Goal: Communication & Community: Answer question/provide support

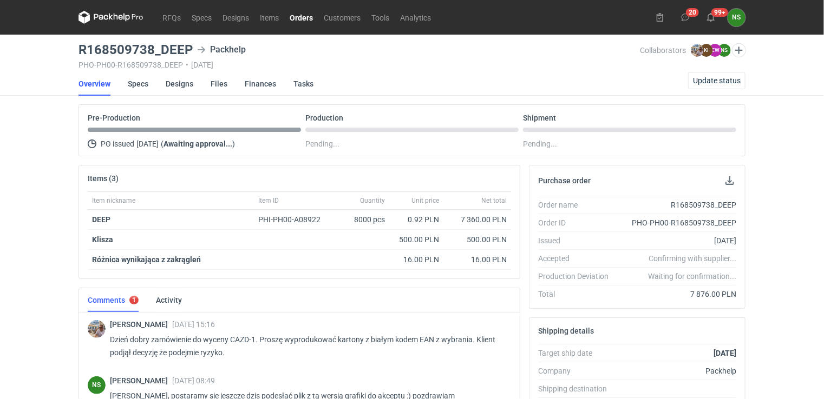
click at [294, 14] on link "Orders" at bounding box center [301, 17] width 34 height 13
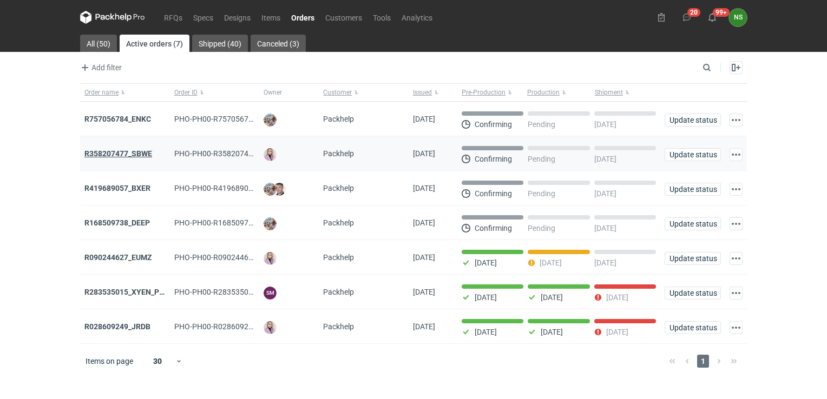
click at [144, 154] on strong "R358207477_SBWE" at bounding box center [118, 153] width 68 height 9
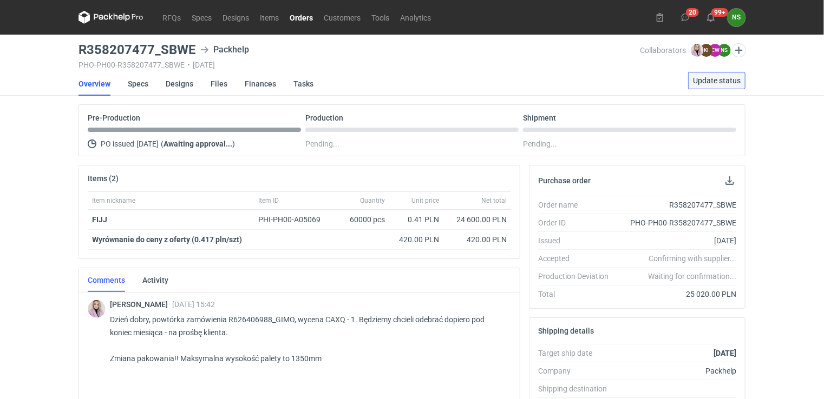
click at [723, 77] on span "Update status" at bounding box center [717, 81] width 48 height 8
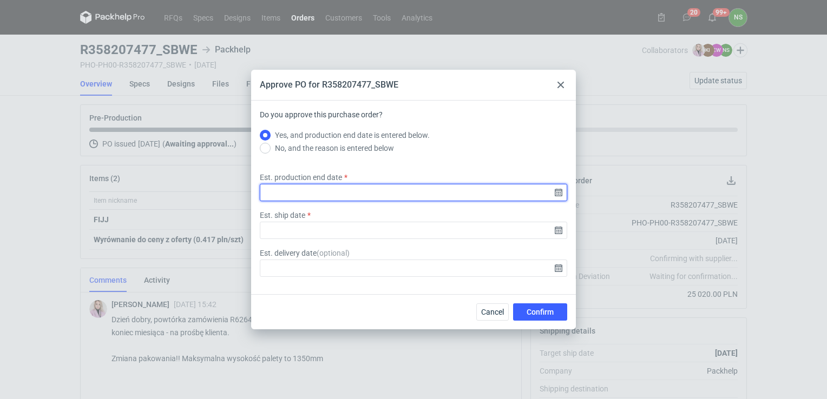
click at [293, 197] on input "Est. production end date" at bounding box center [413, 192] width 307 height 17
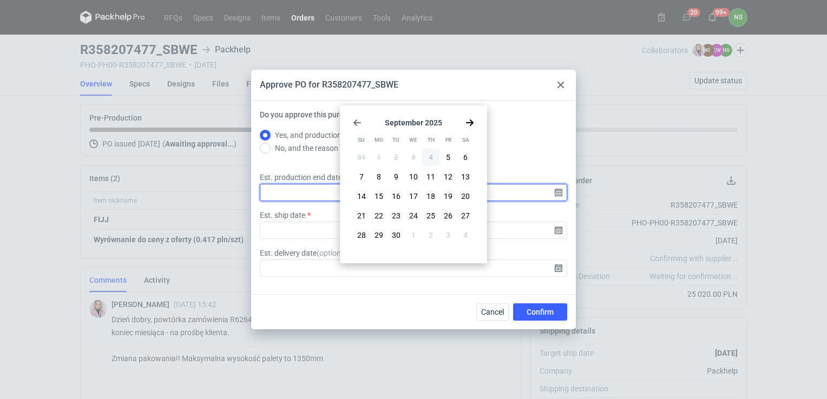
click at [556, 189] on input "Est. production end date" at bounding box center [413, 192] width 307 height 17
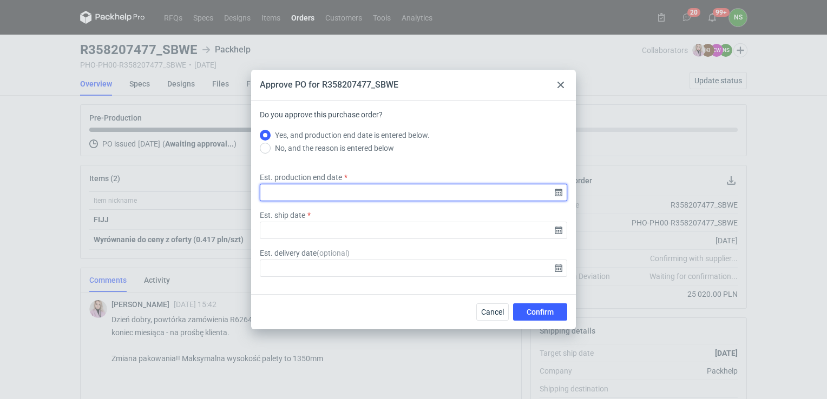
click at [556, 190] on input "Est. production end date" at bounding box center [413, 192] width 307 height 17
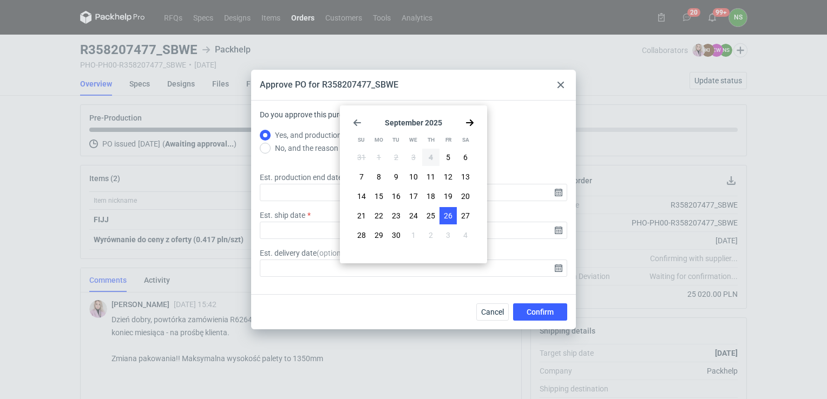
click at [446, 213] on span "26" at bounding box center [448, 216] width 9 height 11
type input "2025-09-26"
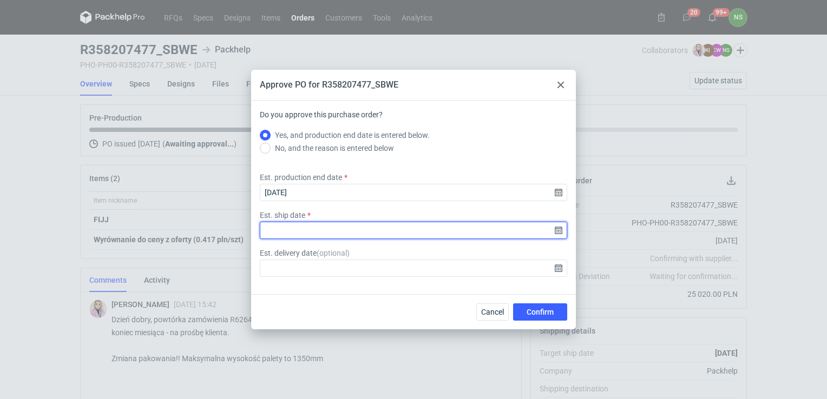
click at [557, 231] on input "Est. ship date" at bounding box center [413, 230] width 307 height 17
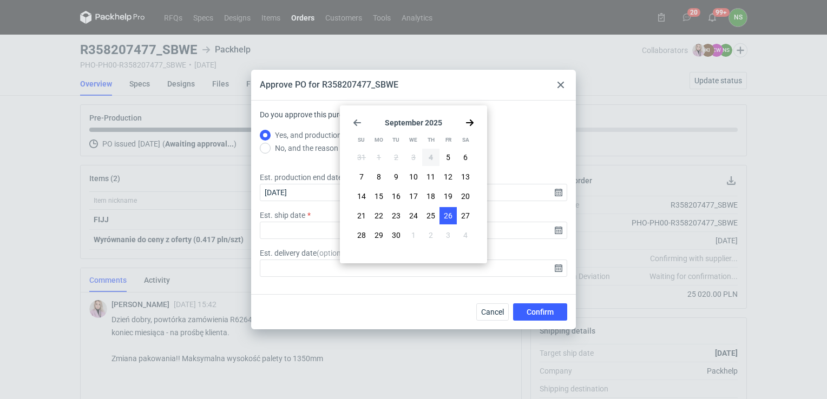
click at [453, 217] on button "26" at bounding box center [447, 215] width 17 height 17
type input "2025-09-26"
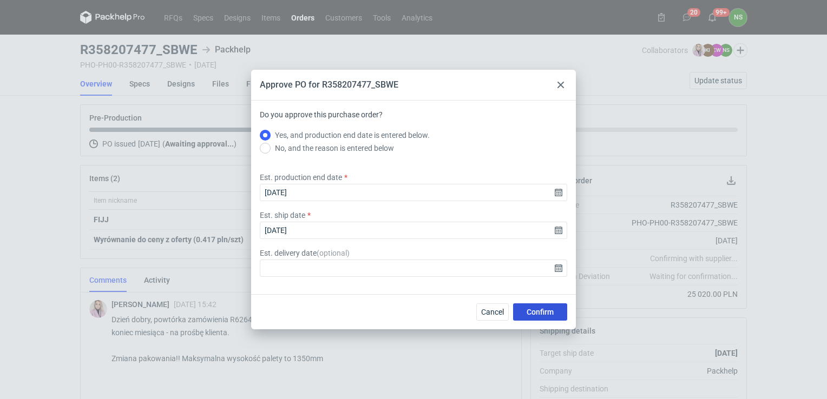
click at [543, 318] on button "Confirm" at bounding box center [540, 312] width 54 height 17
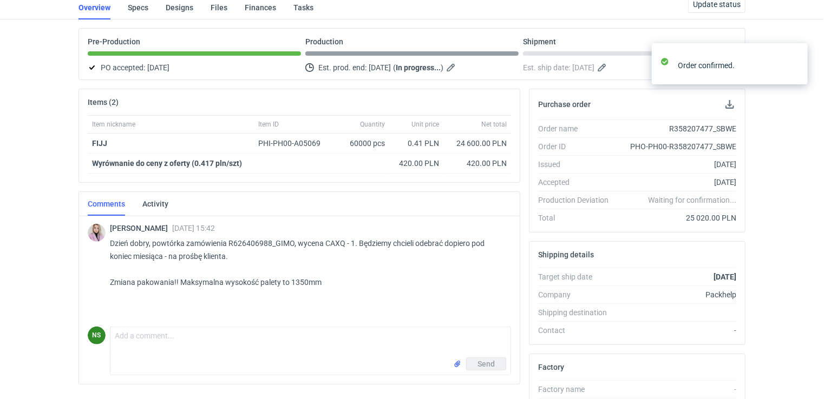
scroll to position [141, 0]
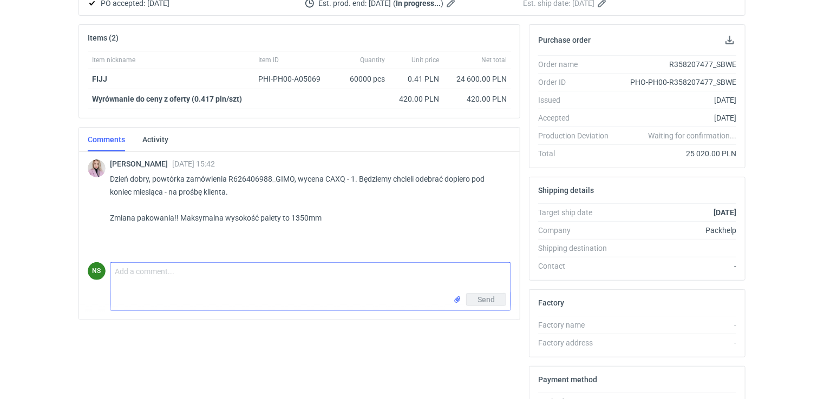
click at [160, 279] on textarea "Comment message" at bounding box center [310, 278] width 400 height 30
type textarea "D"
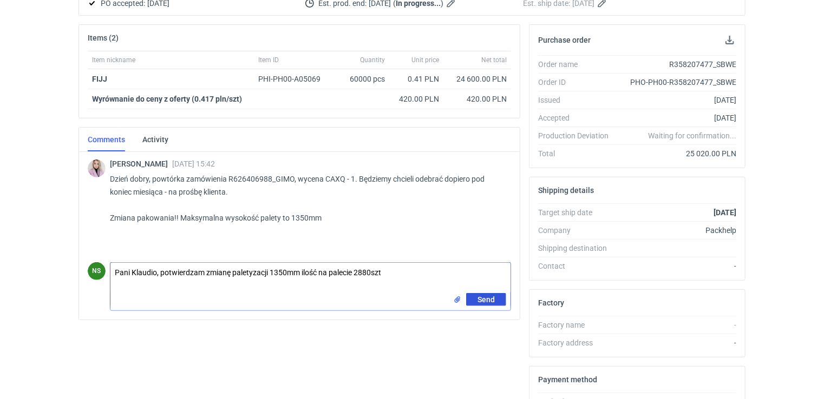
type textarea "Pani Klaudio, potwierdzam zmianę paletyzacji 1350mm ilość na palecie 2880szt"
click at [489, 299] on span "Send" at bounding box center [485, 300] width 17 height 8
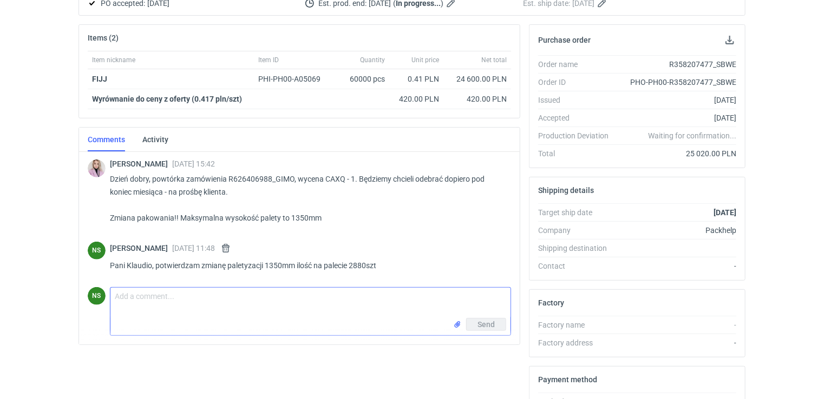
scroll to position [0, 0]
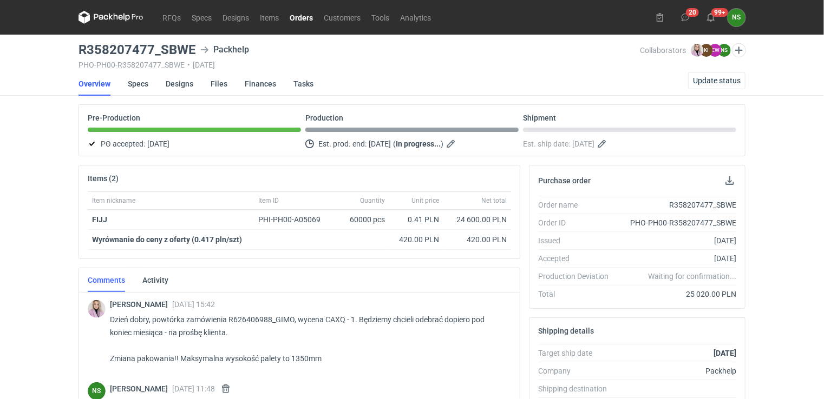
drag, startPoint x: 298, startPoint y: 14, endPoint x: 306, endPoint y: 16, distance: 8.6
click at [298, 14] on link "Orders" at bounding box center [301, 17] width 34 height 13
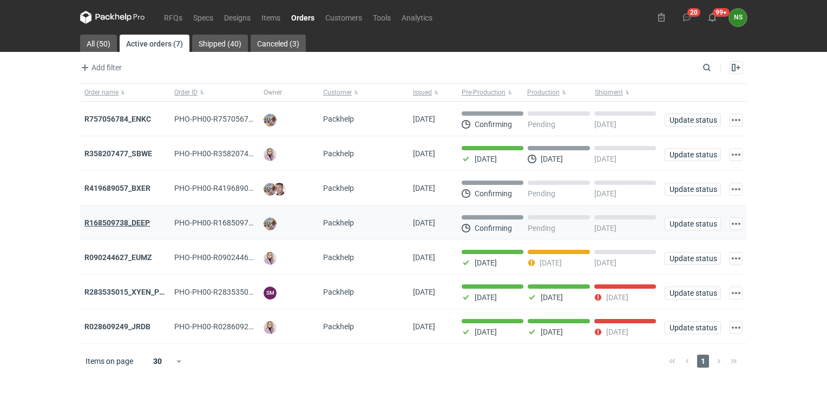
click at [108, 222] on strong "R168509738_DEEP" at bounding box center [116, 223] width 65 height 9
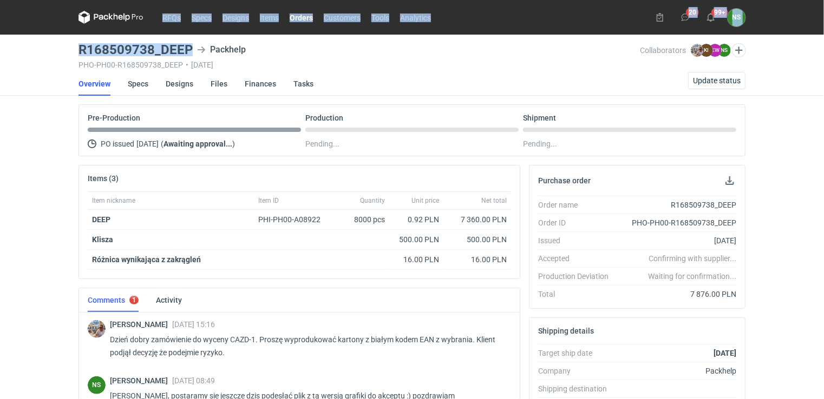
drag, startPoint x: 192, startPoint y: 47, endPoint x: 56, endPoint y: 49, distance: 135.3
click at [56, 49] on div "RFQs Specs Designs Items Orders Customers Tools Analytics 20 99+ NS Natalia Stę…" at bounding box center [412, 199] width 824 height 399
click at [190, 44] on h3 "R168509738_DEEP" at bounding box center [135, 49] width 114 height 13
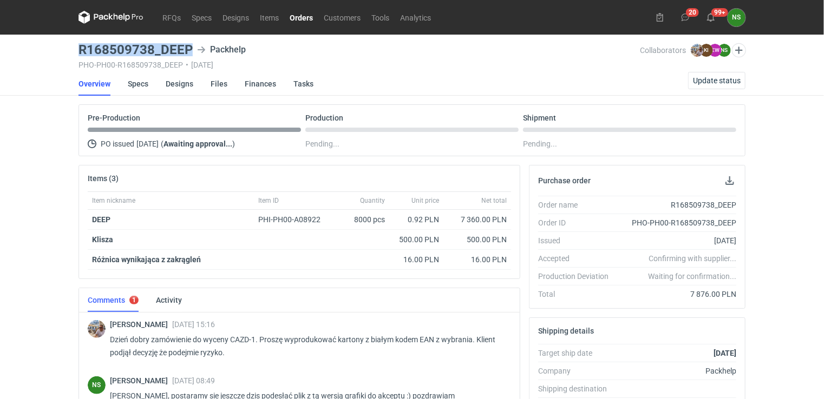
drag, startPoint x: 190, startPoint y: 44, endPoint x: 102, endPoint y: 45, distance: 88.2
click at [102, 45] on h3 "R168509738_DEEP" at bounding box center [135, 49] width 114 height 13
click at [139, 82] on link "Specs" at bounding box center [138, 84] width 21 height 24
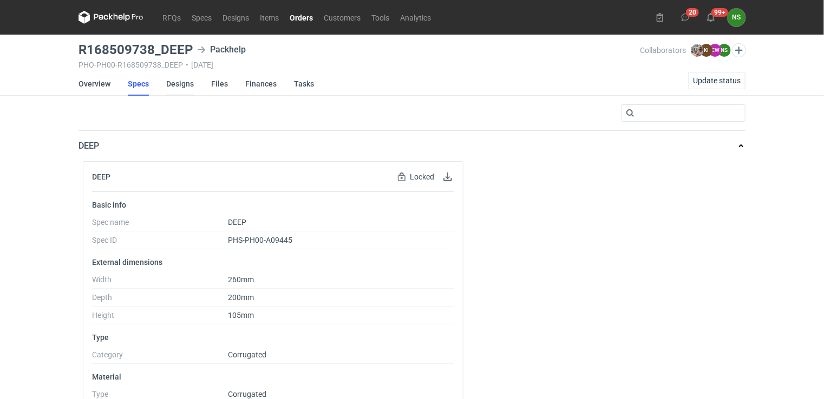
click at [188, 86] on link "Designs" at bounding box center [180, 84] width 28 height 24
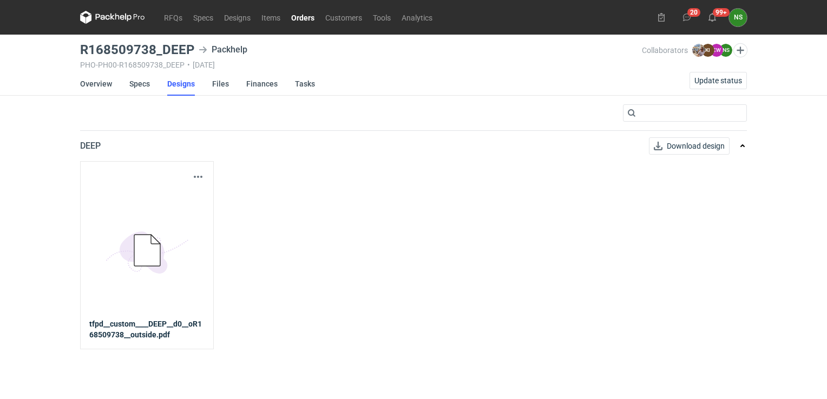
click at [147, 257] on icon at bounding box center [147, 250] width 26 height 31
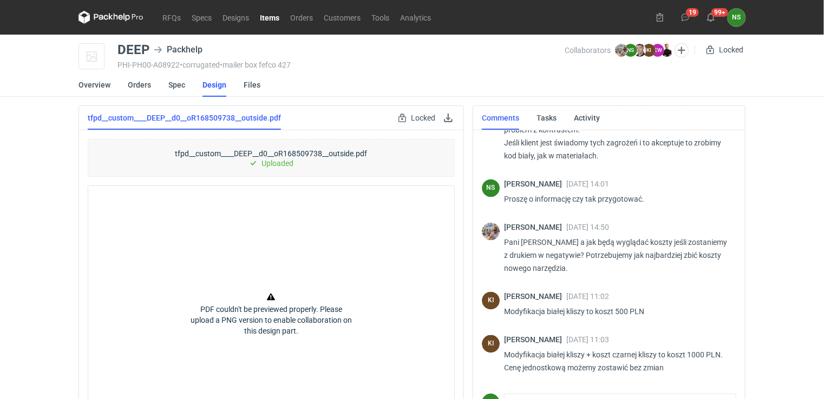
click at [258, 18] on link "Items" at bounding box center [269, 17] width 30 height 13
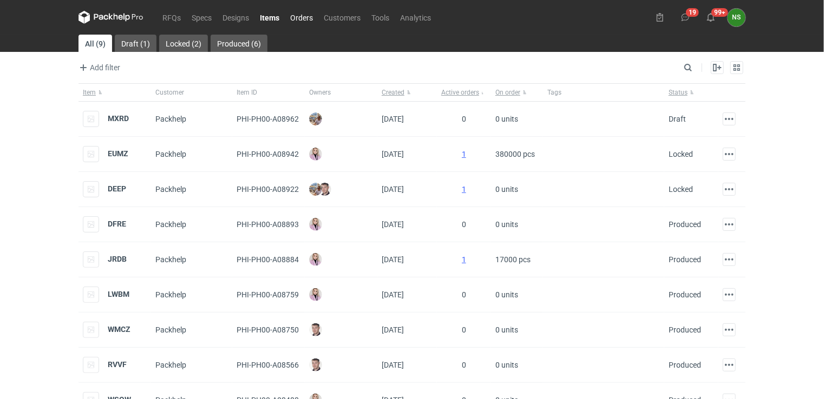
click at [300, 14] on link "Orders" at bounding box center [302, 17] width 34 height 13
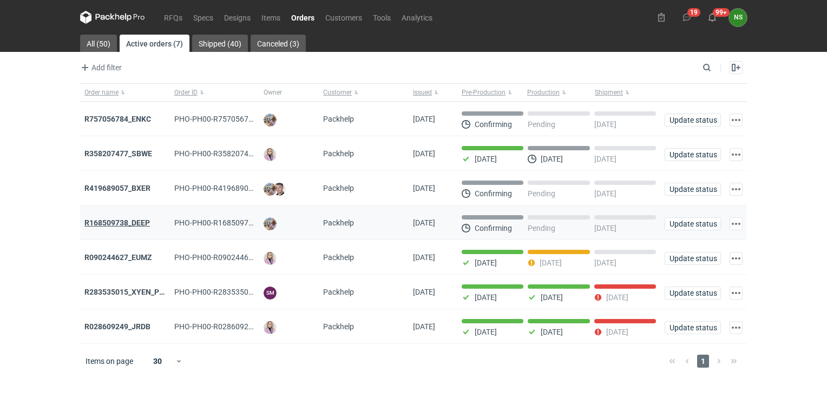
click at [117, 222] on strong "R168509738_DEEP" at bounding box center [116, 223] width 65 height 9
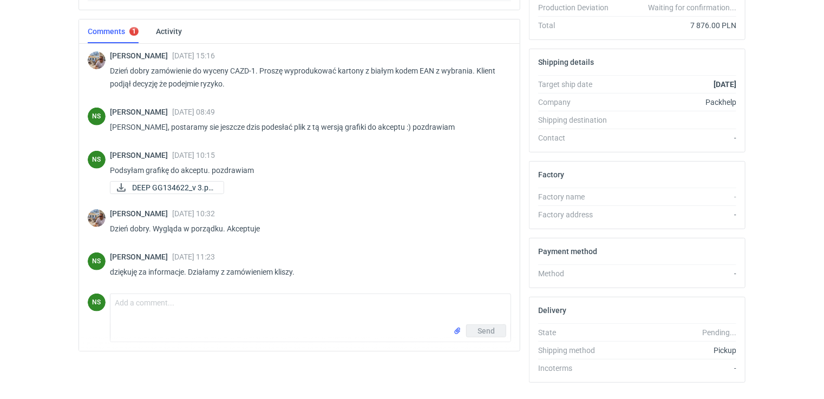
scroll to position [292, 0]
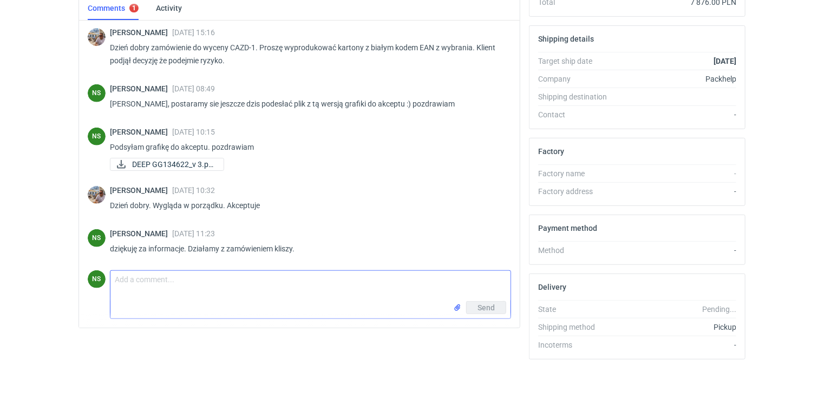
click at [203, 288] on textarea "Comment message" at bounding box center [310, 286] width 400 height 30
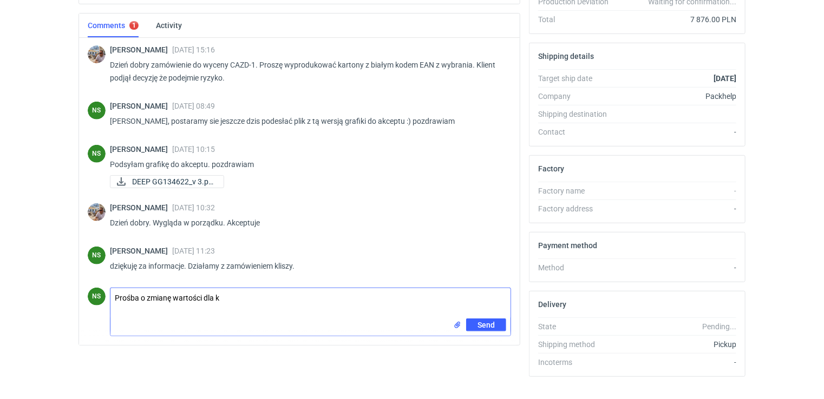
scroll to position [277, 0]
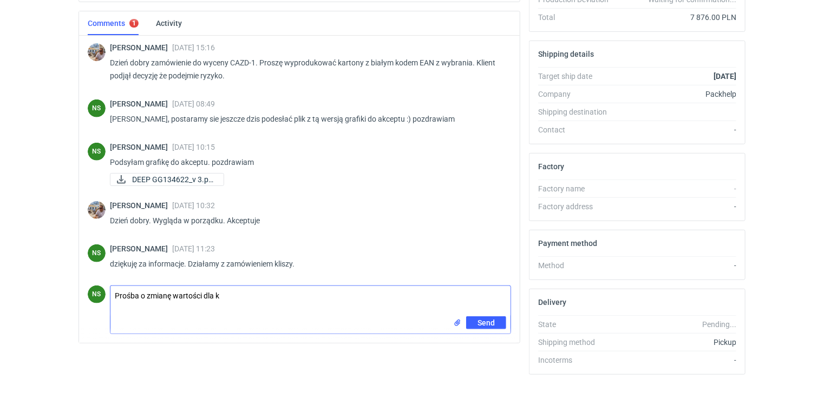
drag, startPoint x: 229, startPoint y: 295, endPoint x: 178, endPoint y: 295, distance: 51.4
click at [178, 295] on textarea "Prośba o zmianę wartości dla k" at bounding box center [310, 301] width 400 height 30
click at [113, 293] on textarea "Prośba o zmianę kosztu kliszy w zamówieniu na 1000pln zgodnie z ustaleniami z K…" at bounding box center [310, 301] width 400 height 30
click at [168, 292] on textarea "Panie Michale, Prośba o zmianę kosztu kliszy w zamówieniu na 1000pln zgodnie z …" at bounding box center [310, 301] width 400 height 30
click at [353, 294] on textarea "Panie Michale, prośba o zmianę kosztu kliszy w zamówieniu na 1000pln zgodnie z …" at bounding box center [310, 301] width 400 height 30
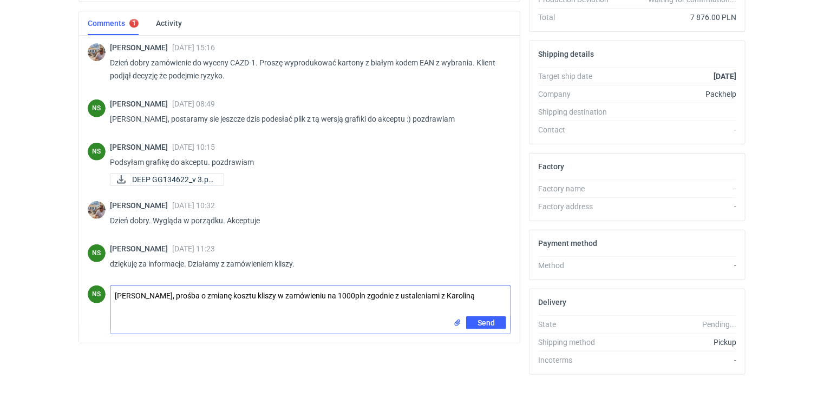
click at [352, 295] on textarea "Panie Michale, prośba o zmianę kosztu kliszy w zamówieniu na 1000pln zgodnie z …" at bounding box center [310, 301] width 400 height 30
click at [355, 291] on textarea "Panie Michale, prośba o zmianę kosztu kliszy w zamówieniu na 1000pln zgodnie z …" at bounding box center [310, 301] width 400 height 30
click at [470, 295] on textarea "Panie Michale, prośba o zmianę kosztu kliszy w zamówieniu na 1000pln, zgodnie z…" at bounding box center [310, 301] width 400 height 30
type textarea "[PERSON_NAME], prośba o zmianę kosztu kliszy w zamówieniu na 1000pln, zgodnie z…"
click at [484, 321] on span "Send" at bounding box center [485, 323] width 17 height 8
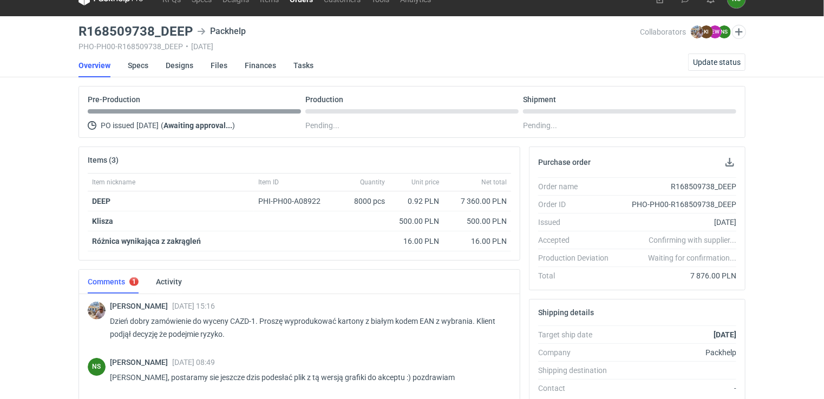
scroll to position [0, 0]
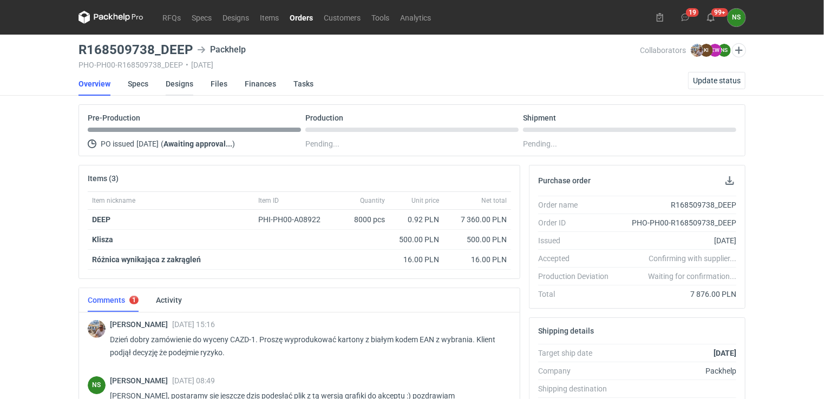
click at [172, 86] on link "Designs" at bounding box center [180, 84] width 28 height 24
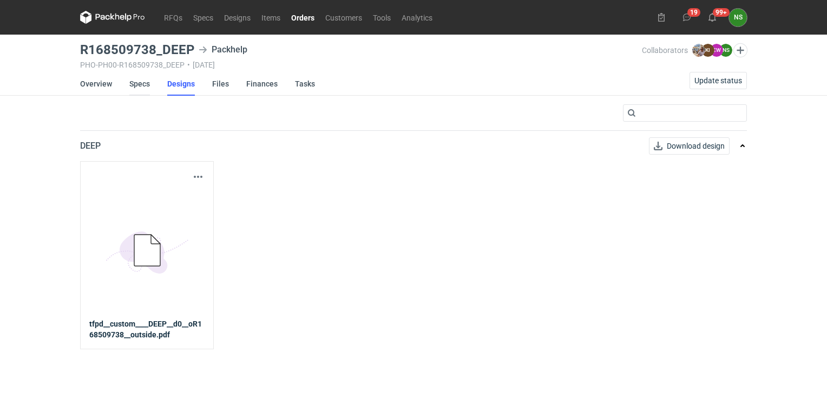
click at [133, 88] on link "Specs" at bounding box center [139, 84] width 21 height 24
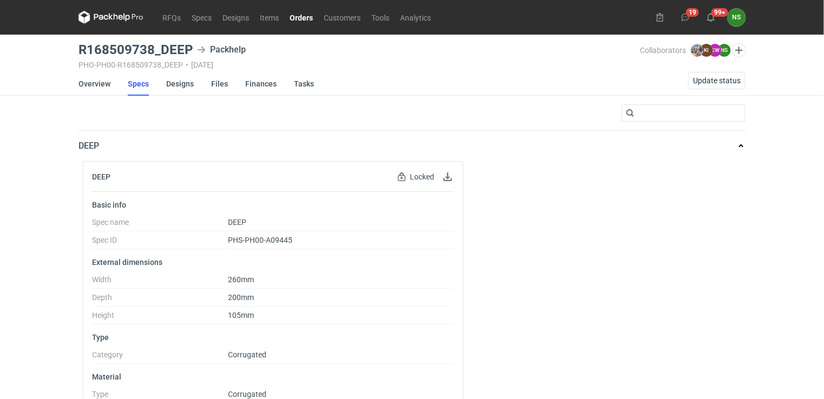
click at [227, 82] on li "Files" at bounding box center [228, 84] width 34 height 24
click at [171, 86] on link "Designs" at bounding box center [180, 84] width 28 height 24
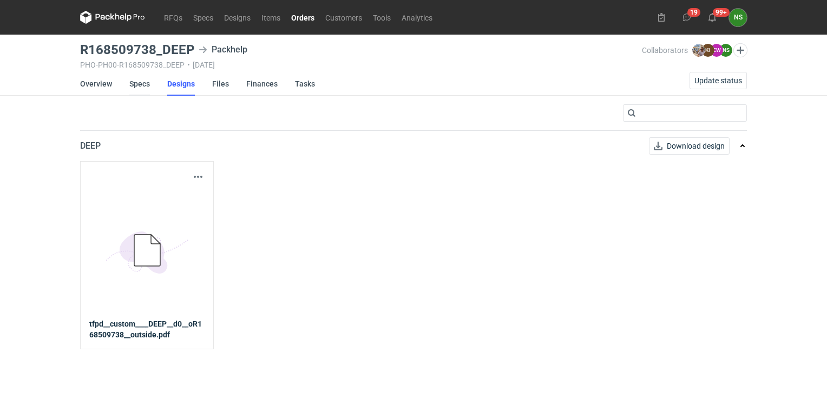
click at [148, 81] on link "Specs" at bounding box center [139, 84] width 21 height 24
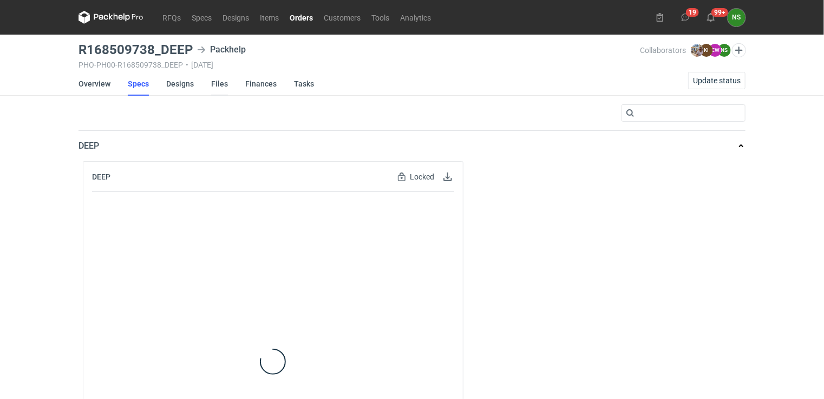
click at [221, 83] on link "Files" at bounding box center [219, 84] width 17 height 24
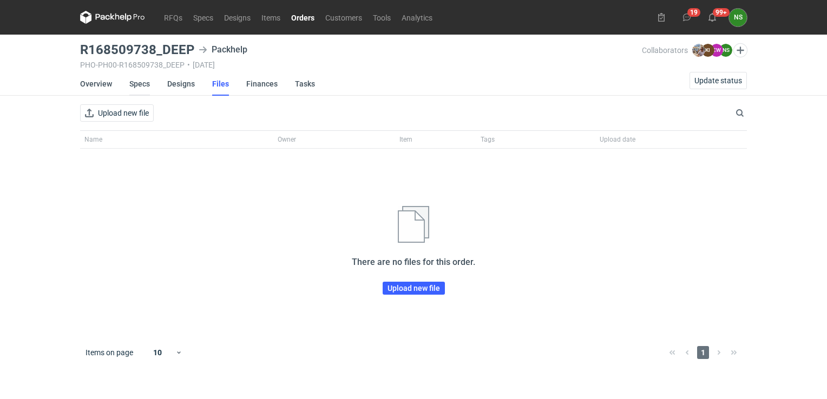
click at [140, 85] on link "Specs" at bounding box center [139, 84] width 21 height 24
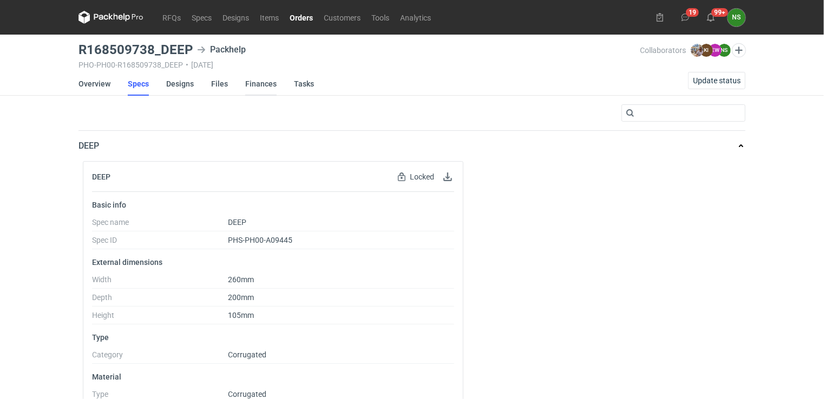
click at [242, 84] on ul "Overview Specs Designs Files Finances Tasks" at bounding box center [204, 84] width 253 height 24
click at [91, 81] on link "Overview" at bounding box center [94, 84] width 32 height 24
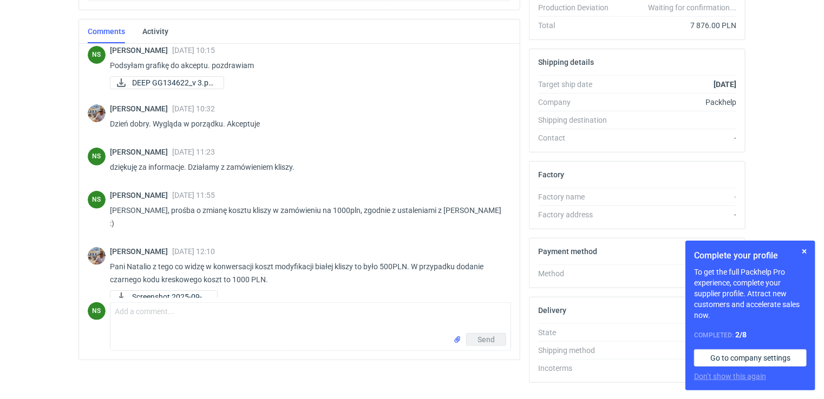
scroll to position [292, 0]
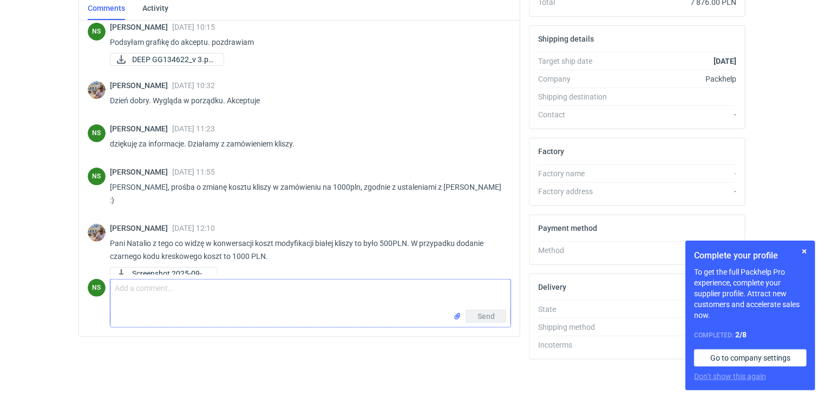
click at [233, 280] on textarea "Comment message" at bounding box center [310, 295] width 400 height 30
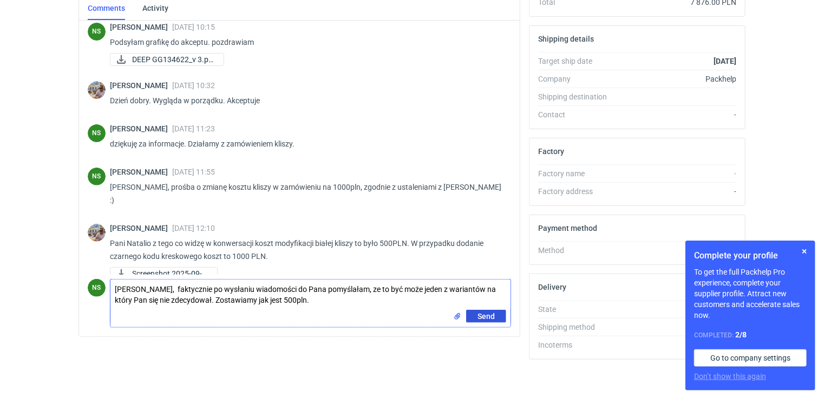
type textarea "[PERSON_NAME], faktycznie po wysłaniu wiadomości do Pana pomyślałam, ze to być …"
click at [471, 313] on button "Send" at bounding box center [486, 316] width 40 height 13
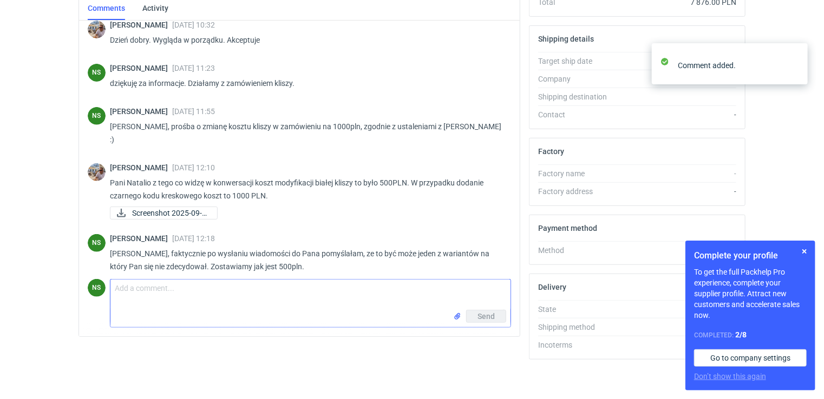
scroll to position [161, 0]
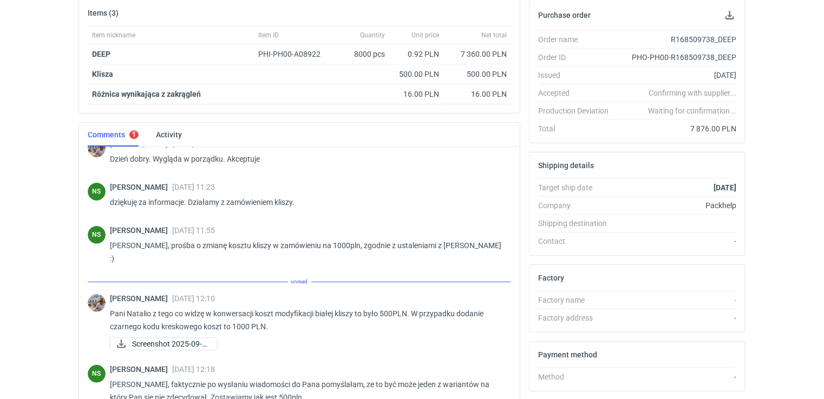
scroll to position [161, 0]
